Goal: Task Accomplishment & Management: Use online tool/utility

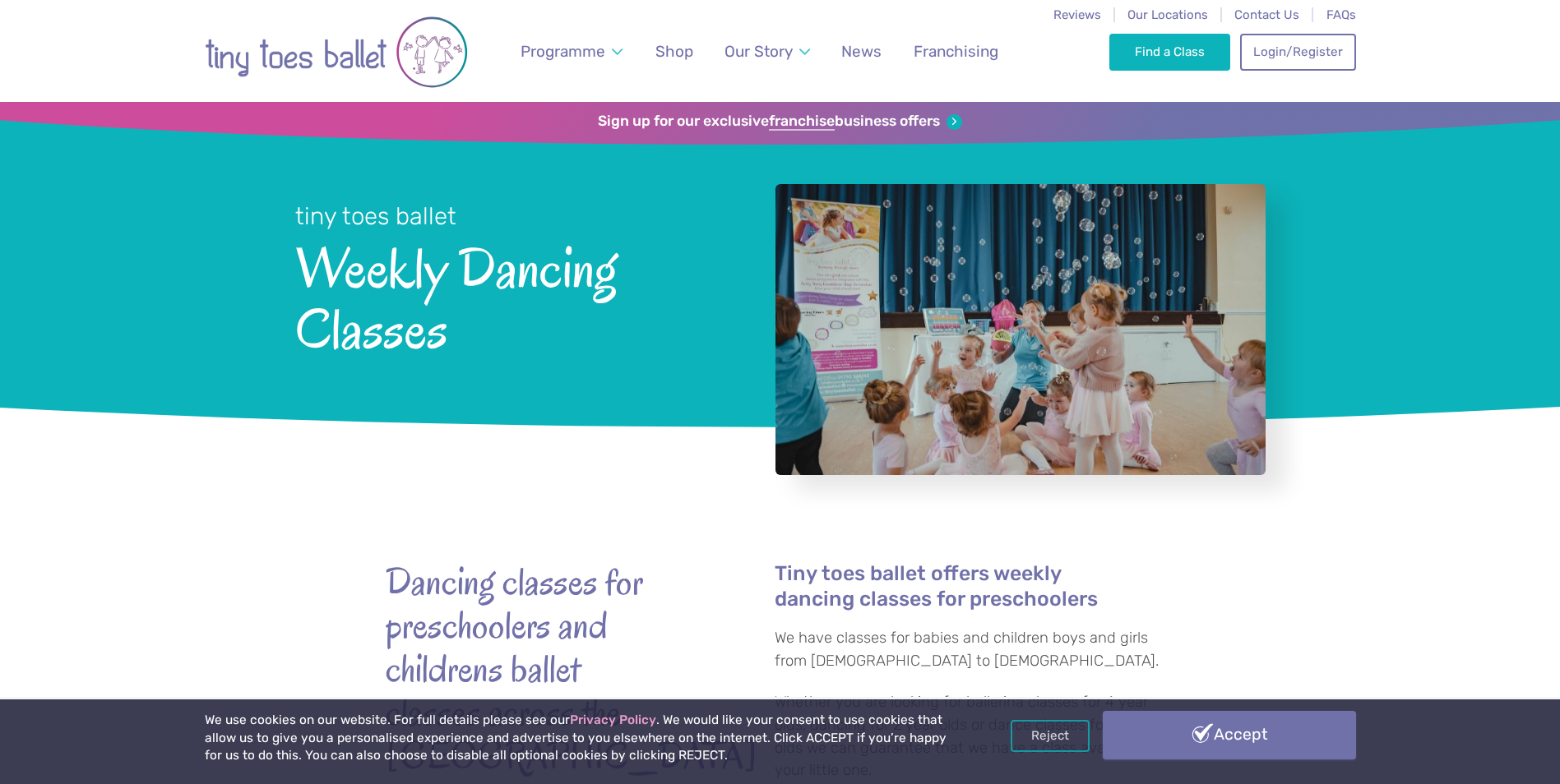
click at [1202, 726] on link "Accept" at bounding box center [1229, 735] width 253 height 48
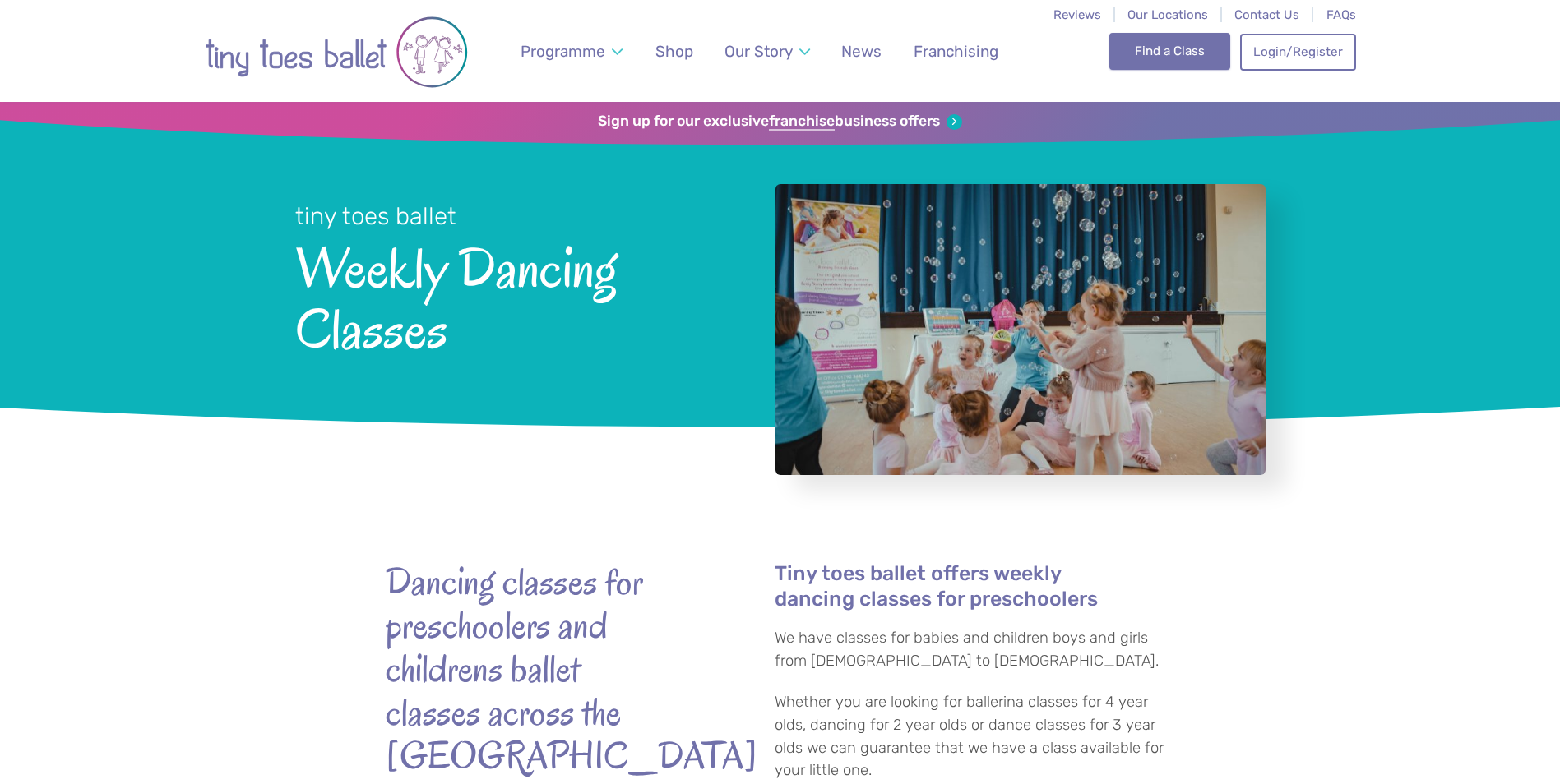
click at [1144, 52] on link "Find a Class" at bounding box center [1169, 51] width 121 height 36
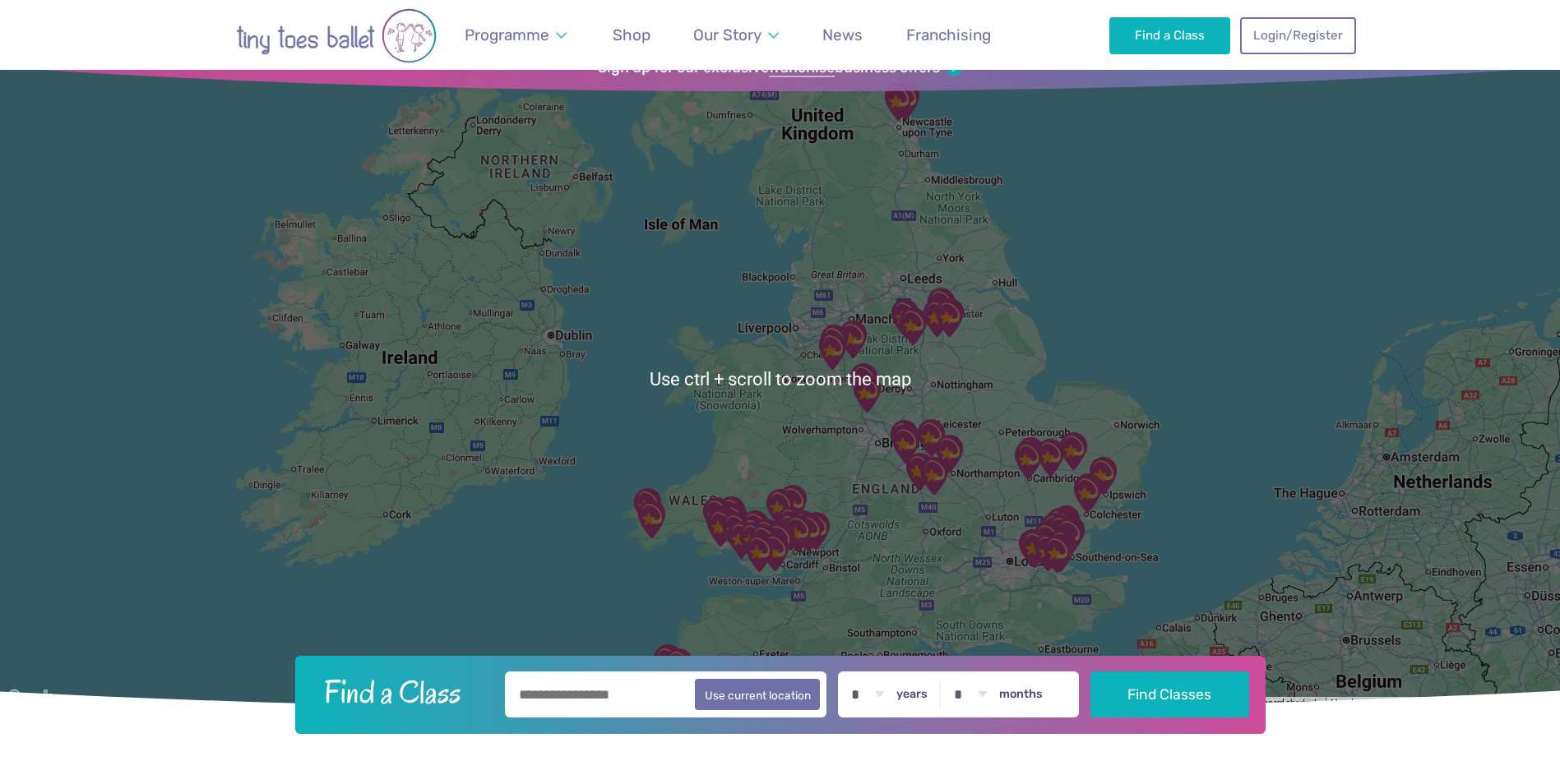
scroll to position [83, 0]
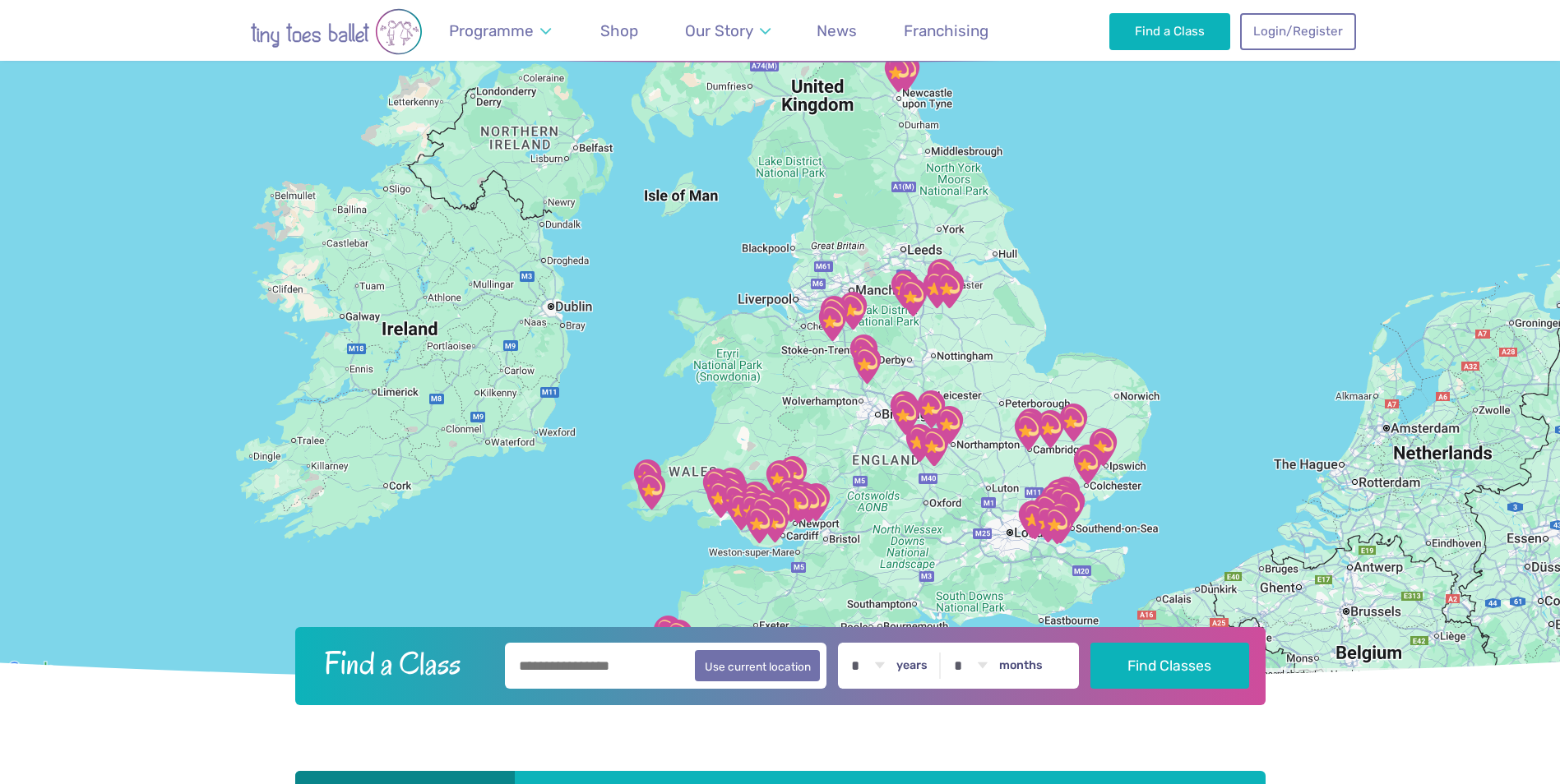
click at [843, 552] on div at bounding box center [780, 349] width 1560 height 660
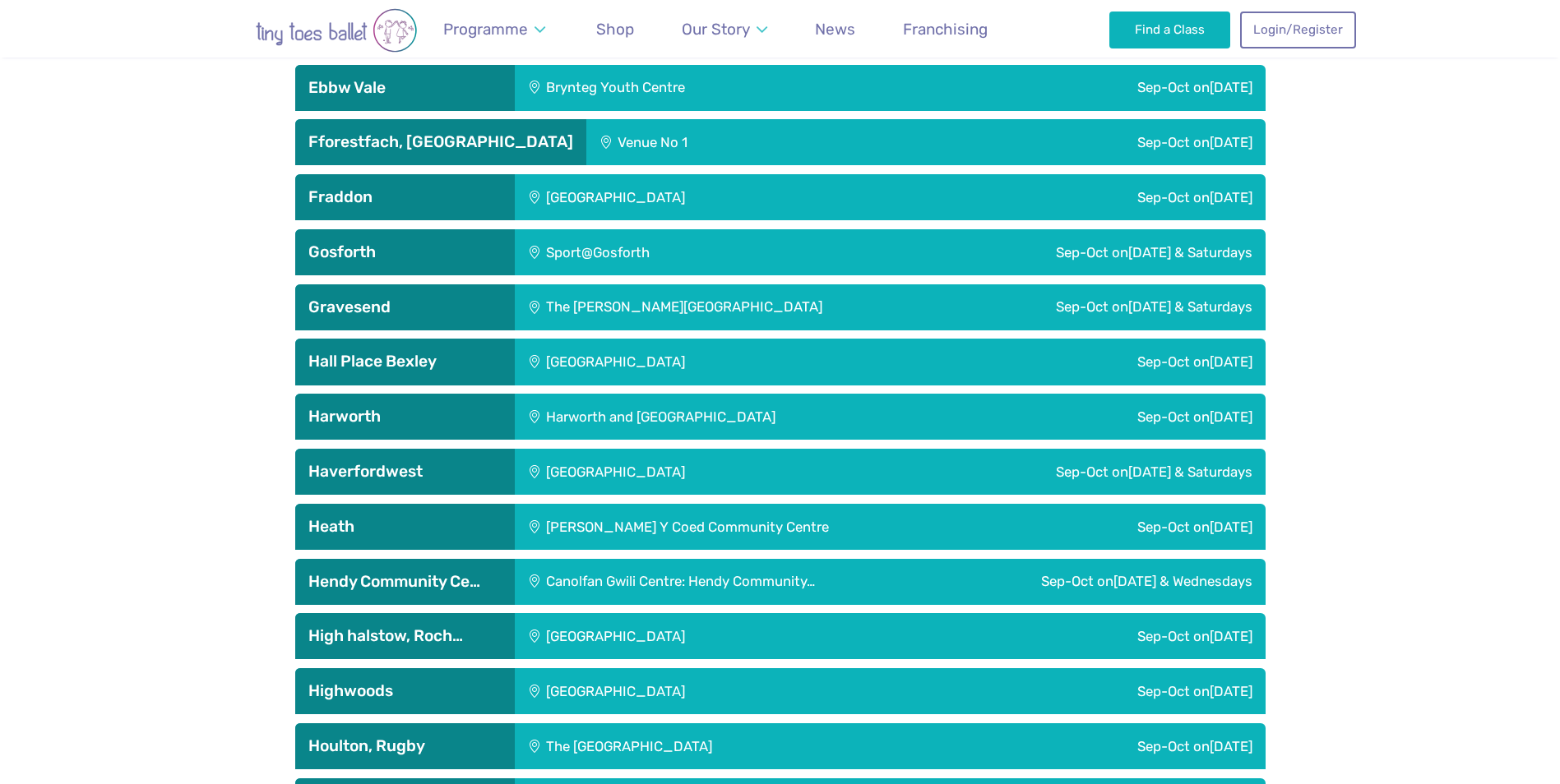
scroll to position [2219, 0]
